Goal: Task Accomplishment & Management: Manage account settings

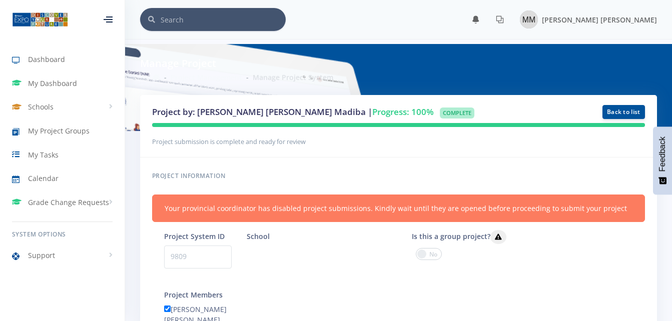
scroll to position [8, 8]
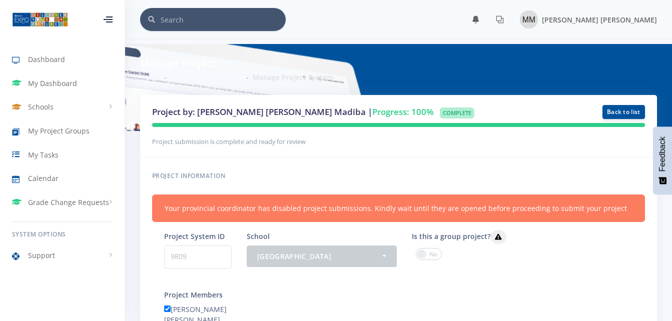
click at [110, 30] on div at bounding box center [108, 20] width 33 height 30
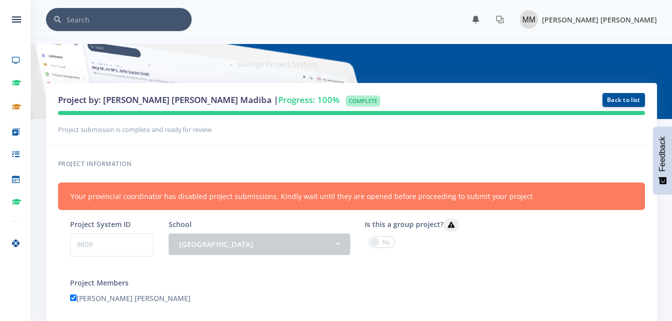
click at [538, 23] on img at bounding box center [529, 20] width 18 height 18
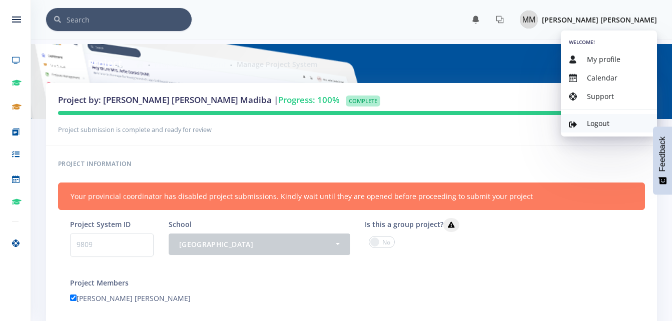
click at [584, 127] on link "Logout" at bounding box center [609, 123] width 96 height 19
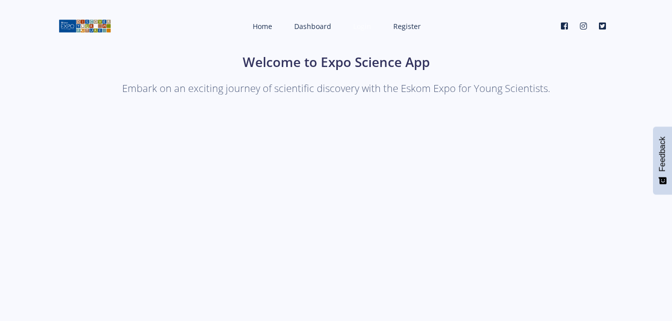
click at [352, 27] on link "Login" at bounding box center [361, 26] width 36 height 27
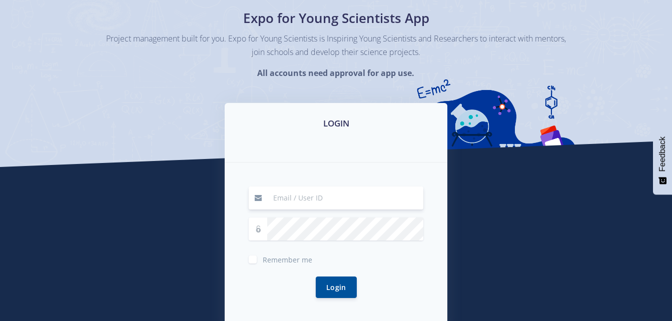
scroll to position [76, 0]
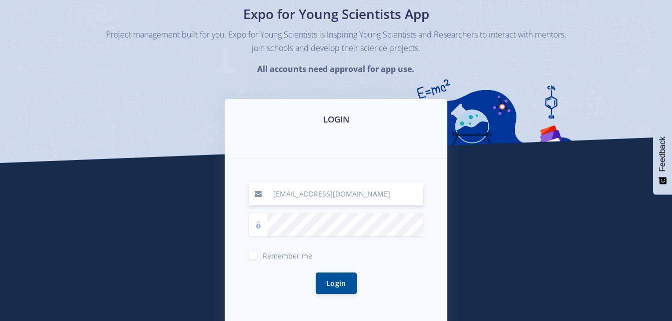
click at [365, 197] on input "ayandamadiba6@gmail.com" at bounding box center [345, 194] width 156 height 23
type input "a"
type input "madibabanele8@gmail.com"
click at [246, 289] on div "madibabanele8@gmail.com Remember me Login" at bounding box center [336, 245] width 223 height 172
click at [351, 291] on button "Login" at bounding box center [336, 283] width 41 height 22
